Goal: Find specific page/section: Find specific page/section

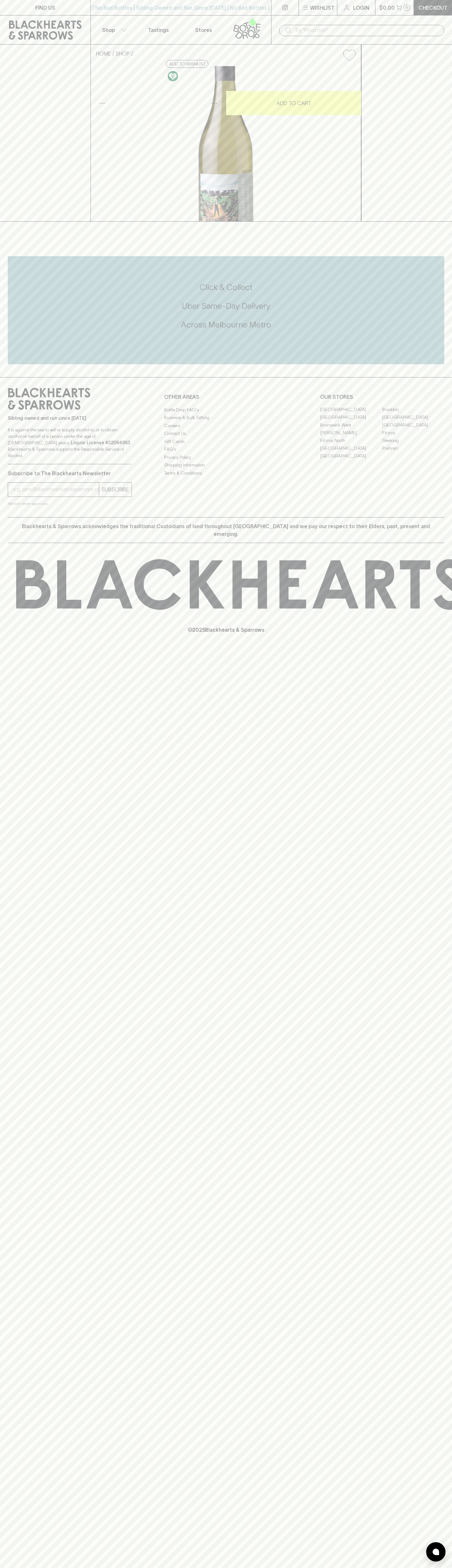
click at [222, 26] on link "Stores" at bounding box center [203, 29] width 45 height 29
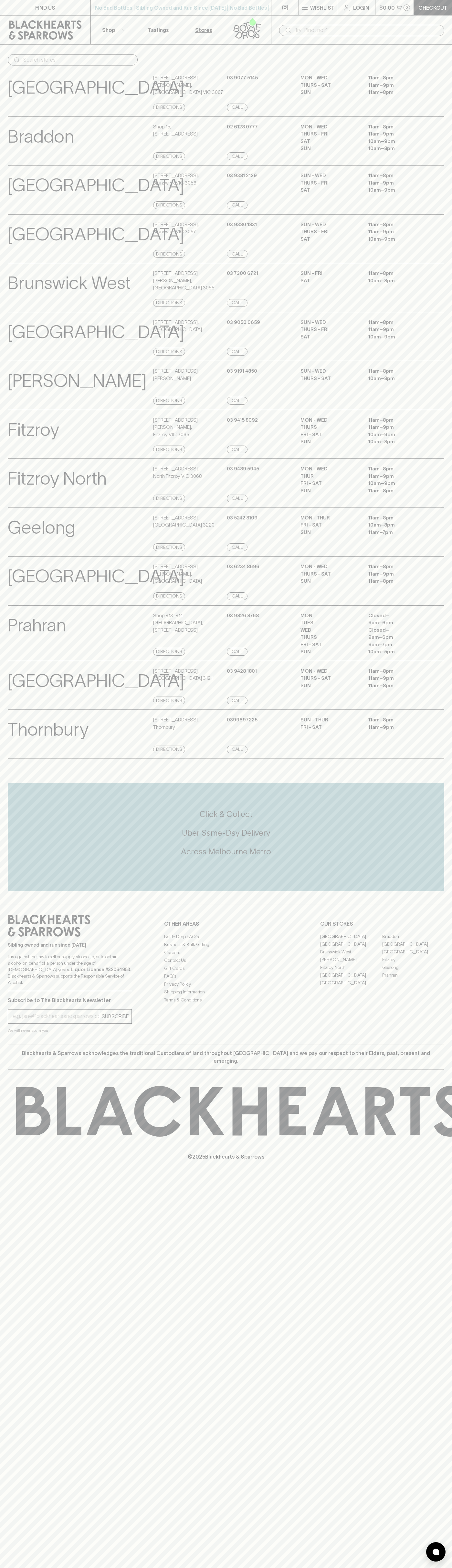
click at [437, 600] on div "MON - WED 11am – 8pm THURS - SAT 11am – 9pm SUN 11am – 8pm" at bounding box center [372, 581] width 144 height 37
click at [185, 1567] on html "FIND US | No Bad Bottles | Sibling Owned and Run Since 2006 | No Bad Bottles | …" at bounding box center [226, 784] width 452 height 1568
click at [18, 541] on p "Geelong" at bounding box center [41, 528] width 68 height 27
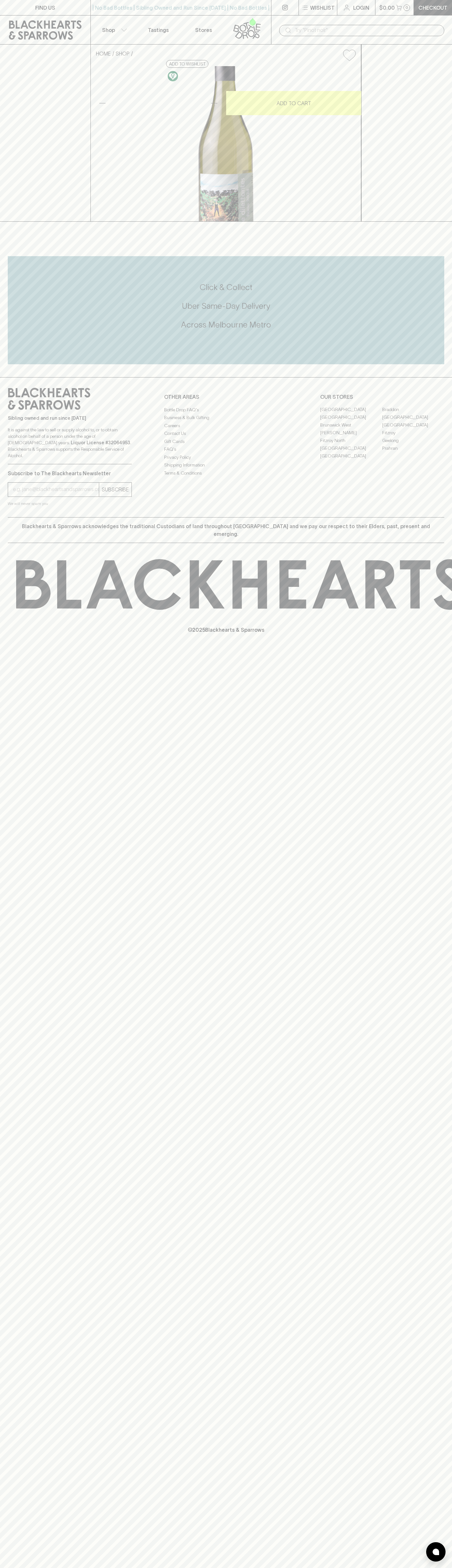
click at [413, 421] on link "[GEOGRAPHIC_DATA]" at bounding box center [413, 418] width 62 height 8
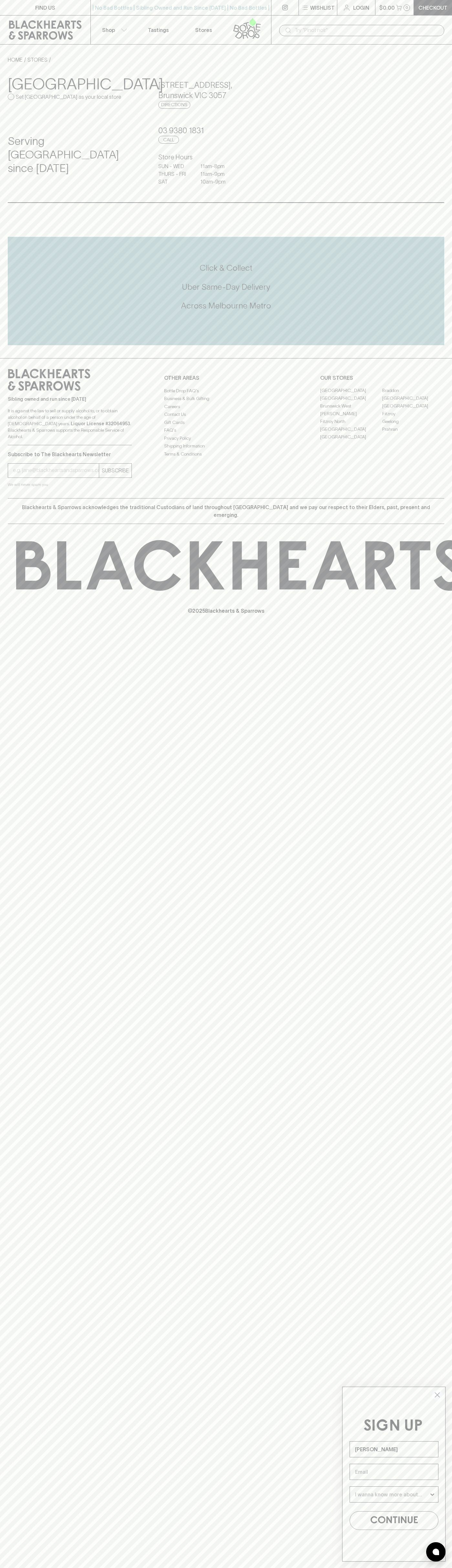
type input "[PERSON_NAME]"
